Goal: Information Seeking & Learning: Learn about a topic

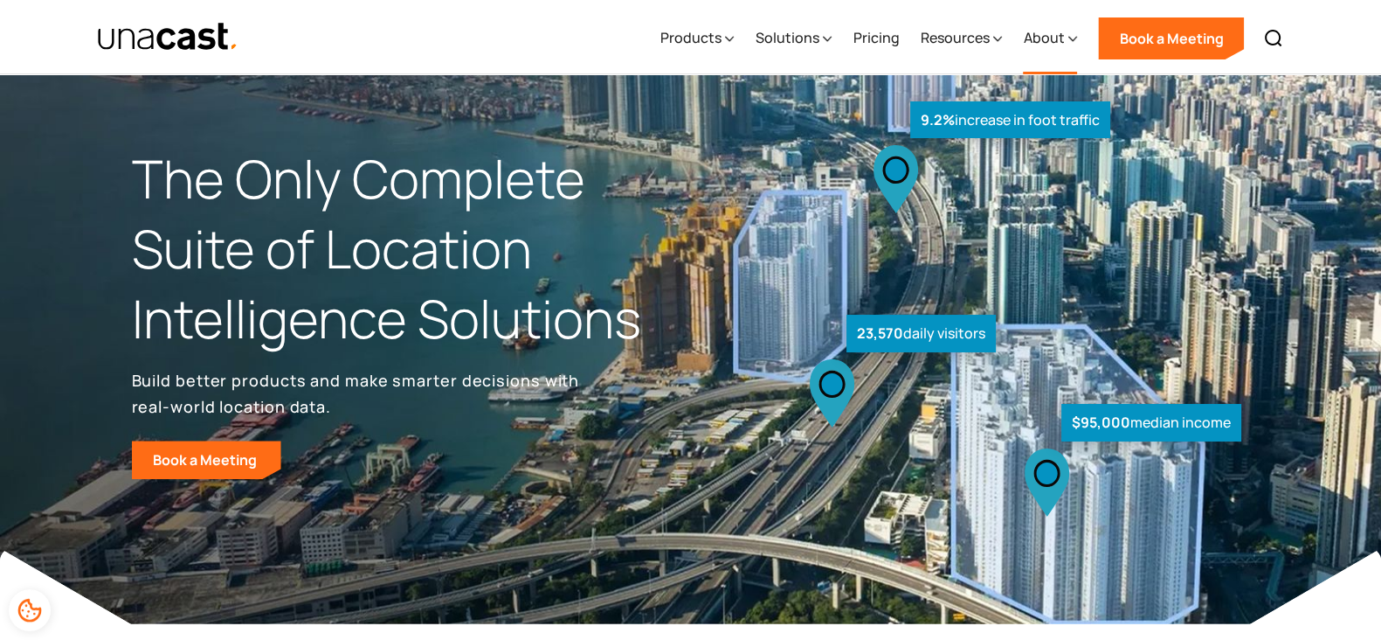
click at [1035, 45] on div "About" at bounding box center [1043, 37] width 41 height 21
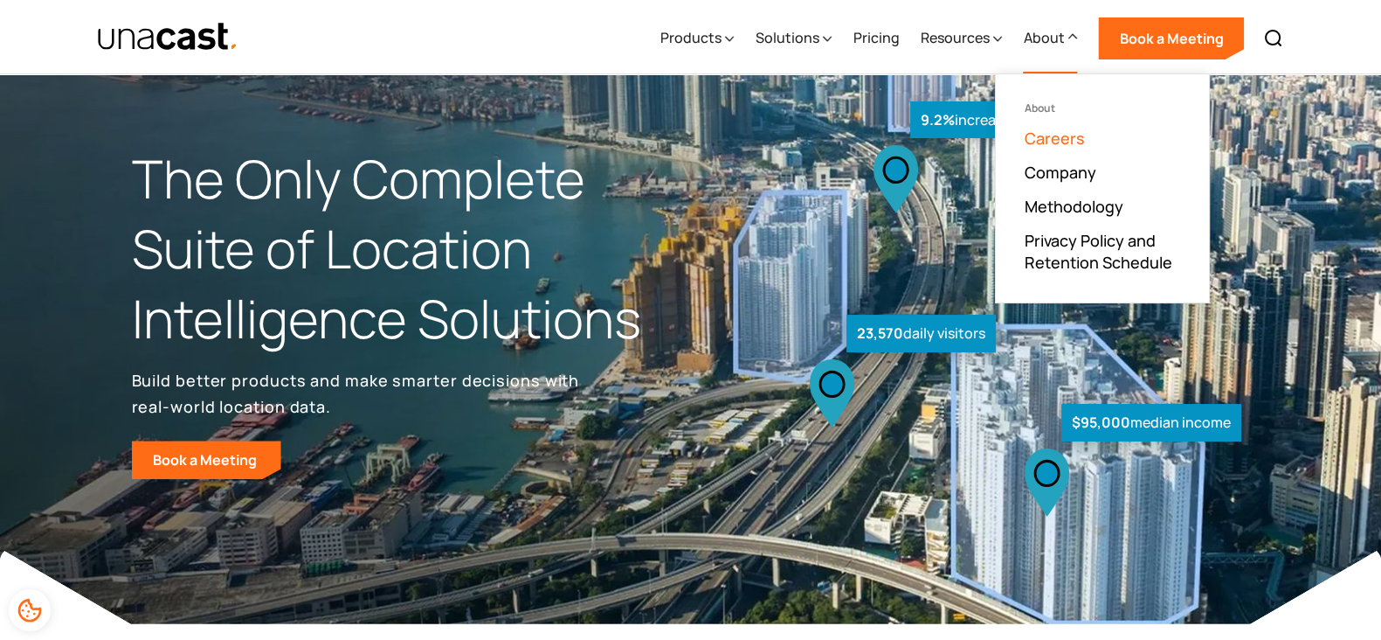
click at [1038, 142] on link "Careers" at bounding box center [1054, 138] width 60 height 21
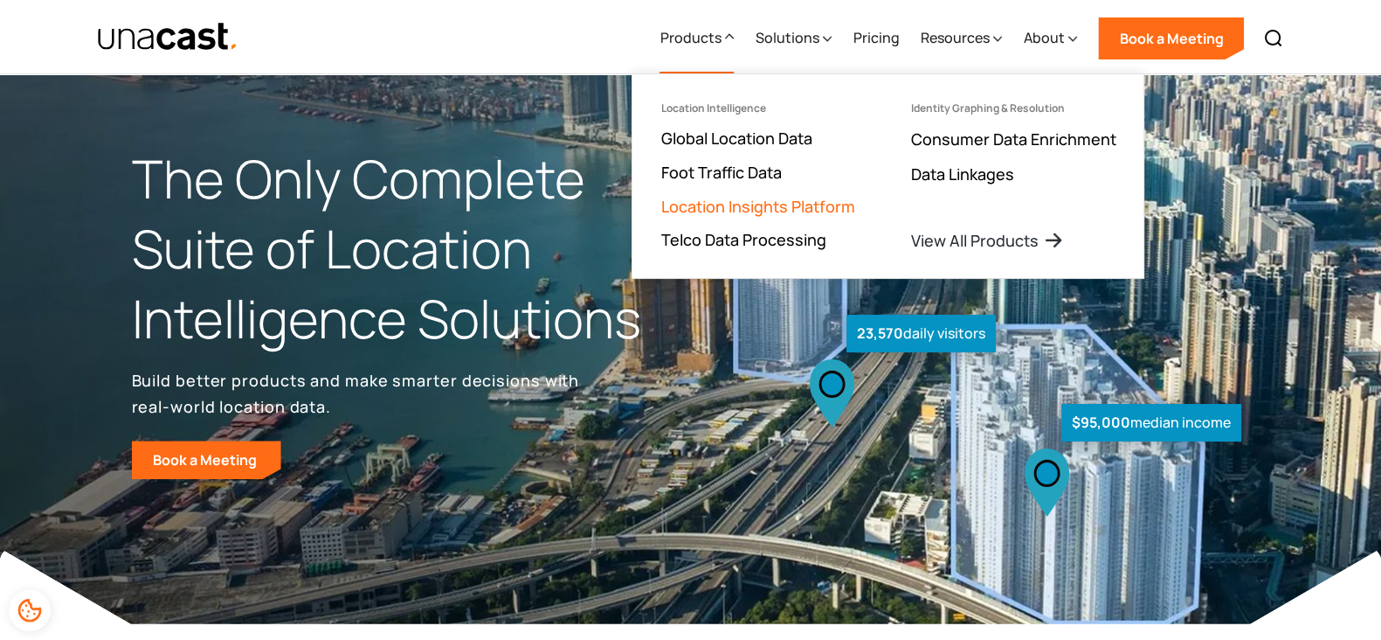
click at [696, 203] on link "Location Insights Platform" at bounding box center [758, 206] width 194 height 21
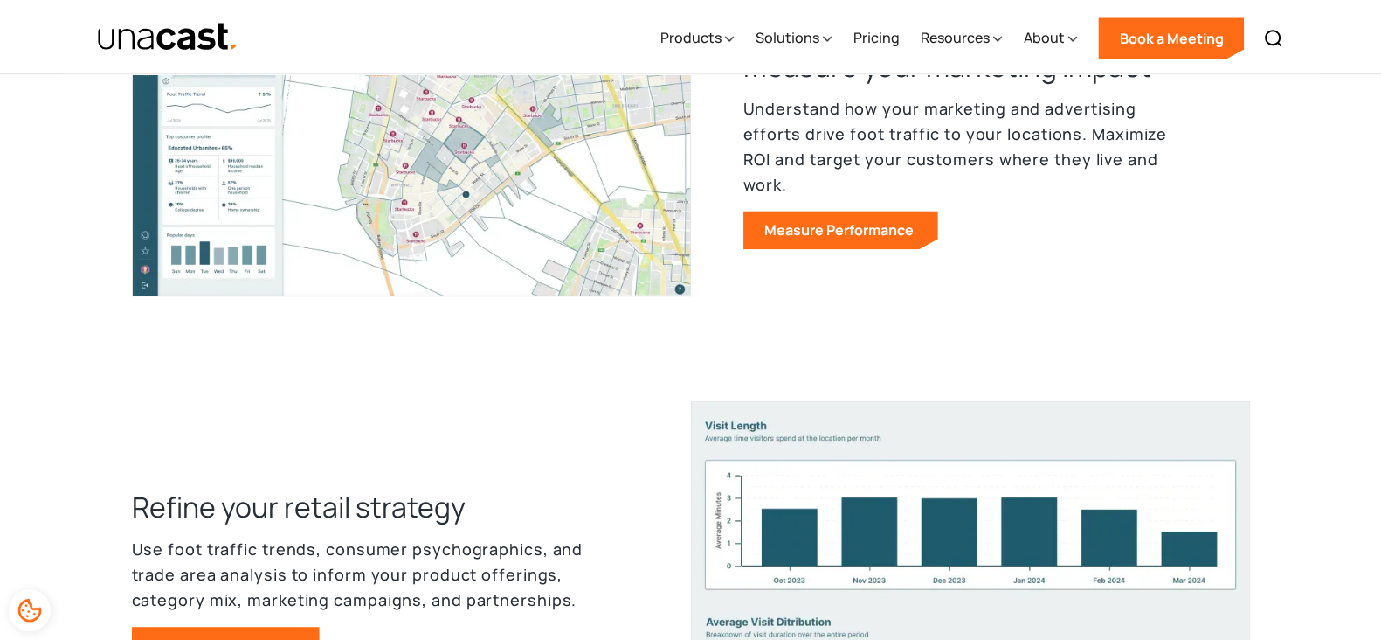
scroll to position [437, 0]
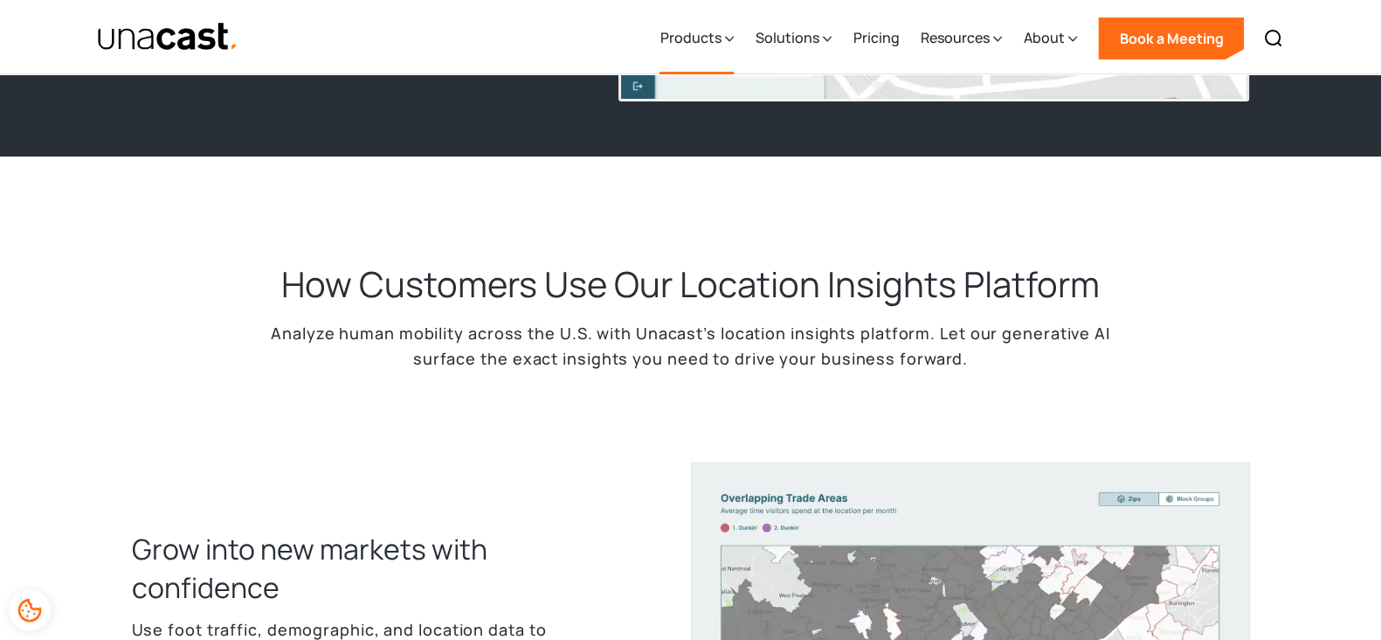
click at [703, 29] on div "Products" at bounding box center [690, 37] width 61 height 21
